Goal: Entertainment & Leisure: Consume media (video, audio)

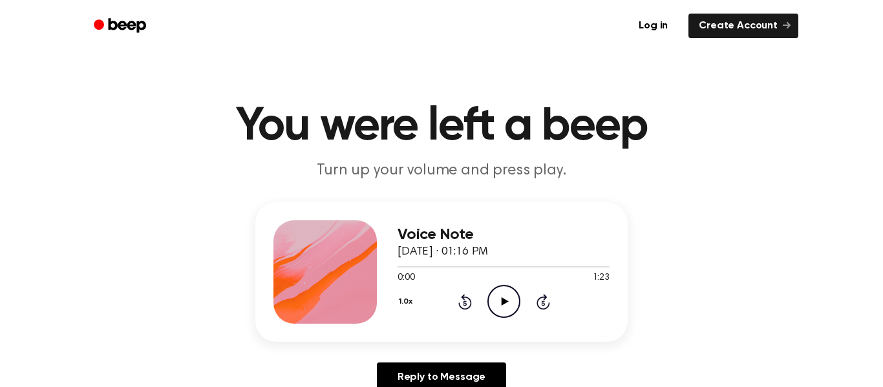
click at [500, 301] on icon "Play Audio" at bounding box center [504, 301] width 33 height 33
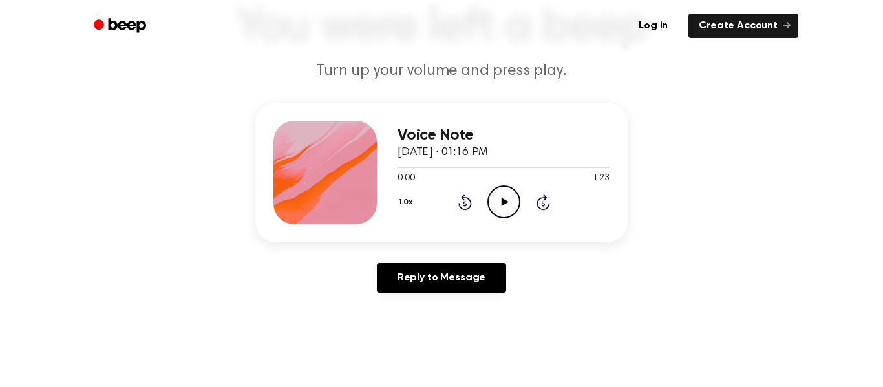
click at [514, 208] on icon "Play Audio" at bounding box center [504, 202] width 33 height 33
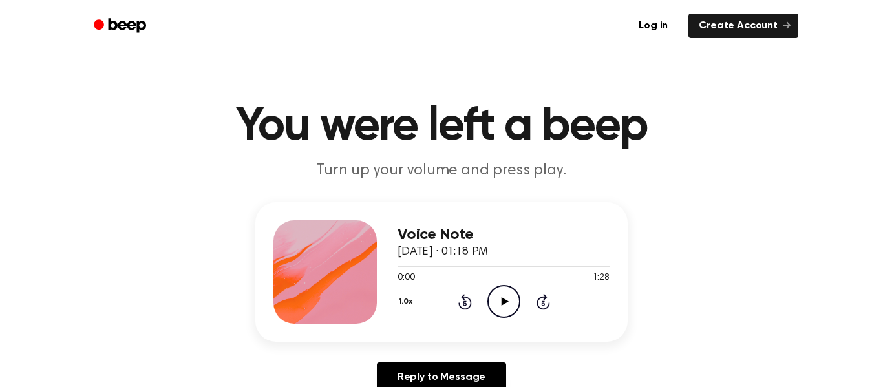
click at [500, 312] on icon "Play Audio" at bounding box center [504, 301] width 33 height 33
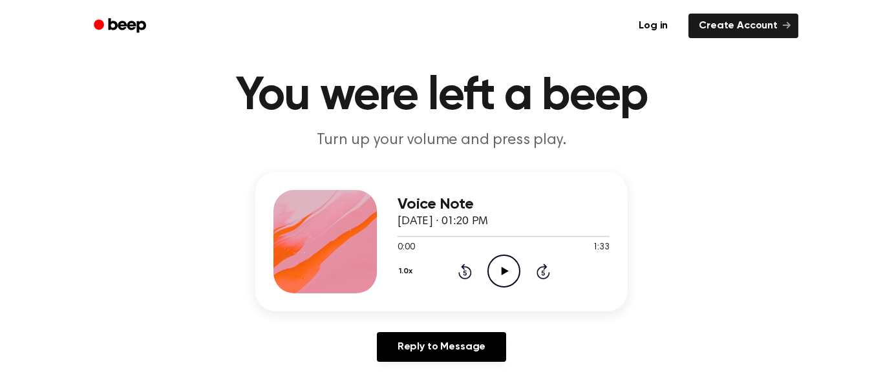
scroll to position [102, 0]
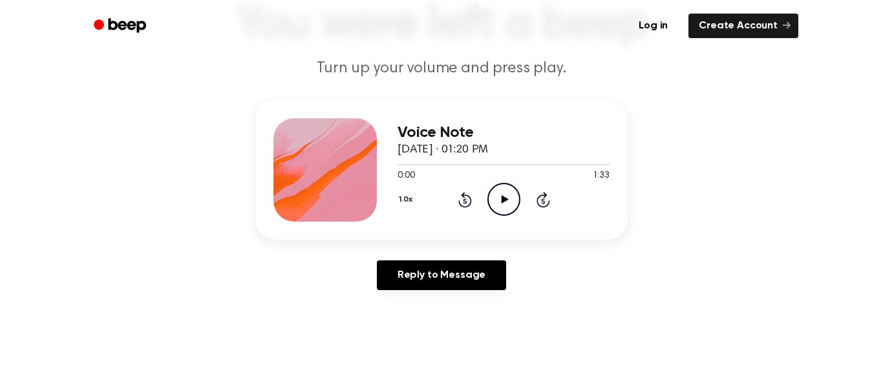
click at [515, 202] on icon "Play Audio" at bounding box center [504, 199] width 33 height 33
